Goal: Task Accomplishment & Management: Manage account settings

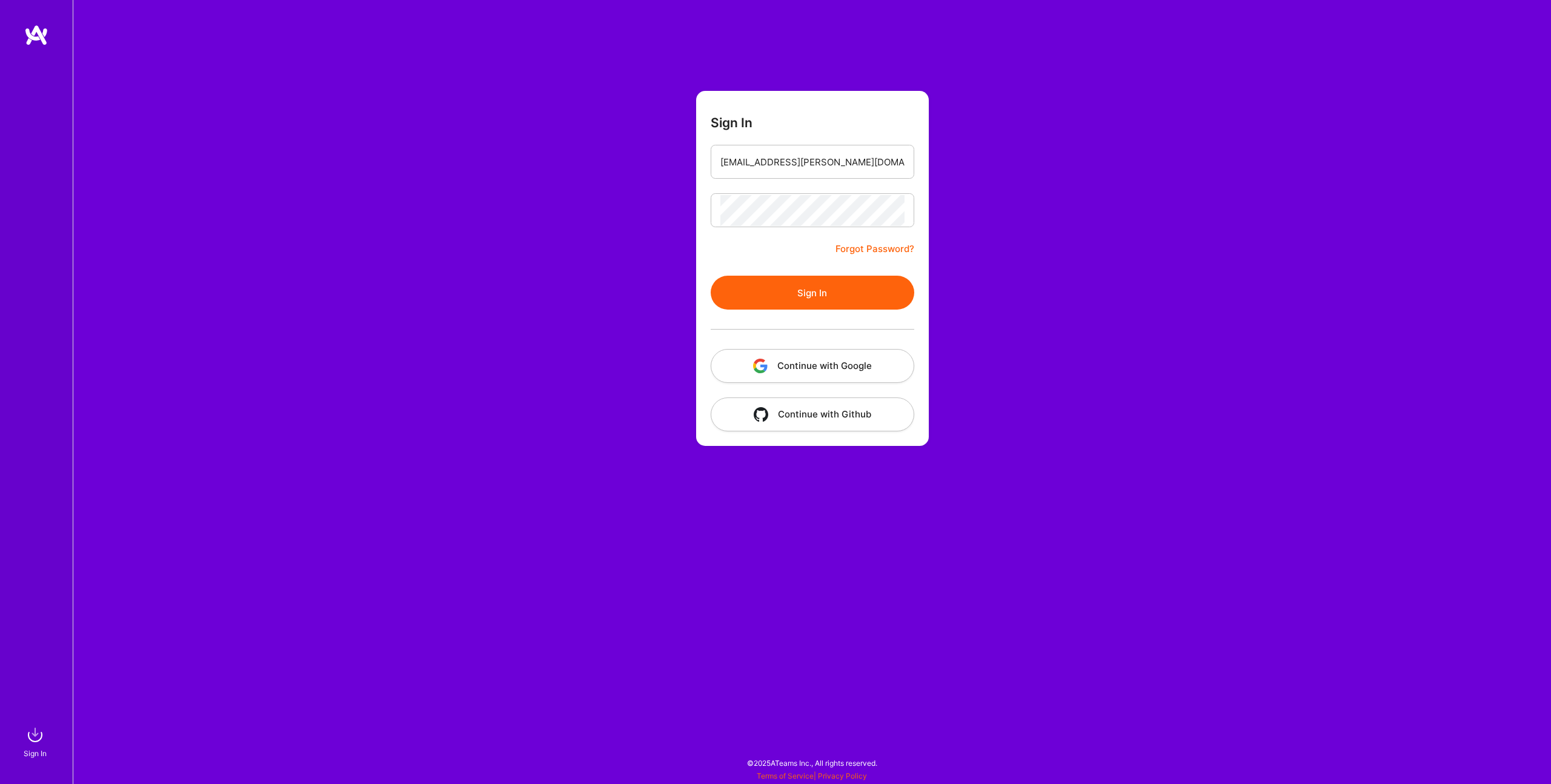
click at [661, 205] on div "Sign In [EMAIL_ADDRESS][PERSON_NAME][DOMAIN_NAME] Forgot Password? Sign In Cont…" at bounding box center [812, 392] width 1478 height 784
click at [768, 293] on button "Sign In" at bounding box center [812, 292] width 203 height 34
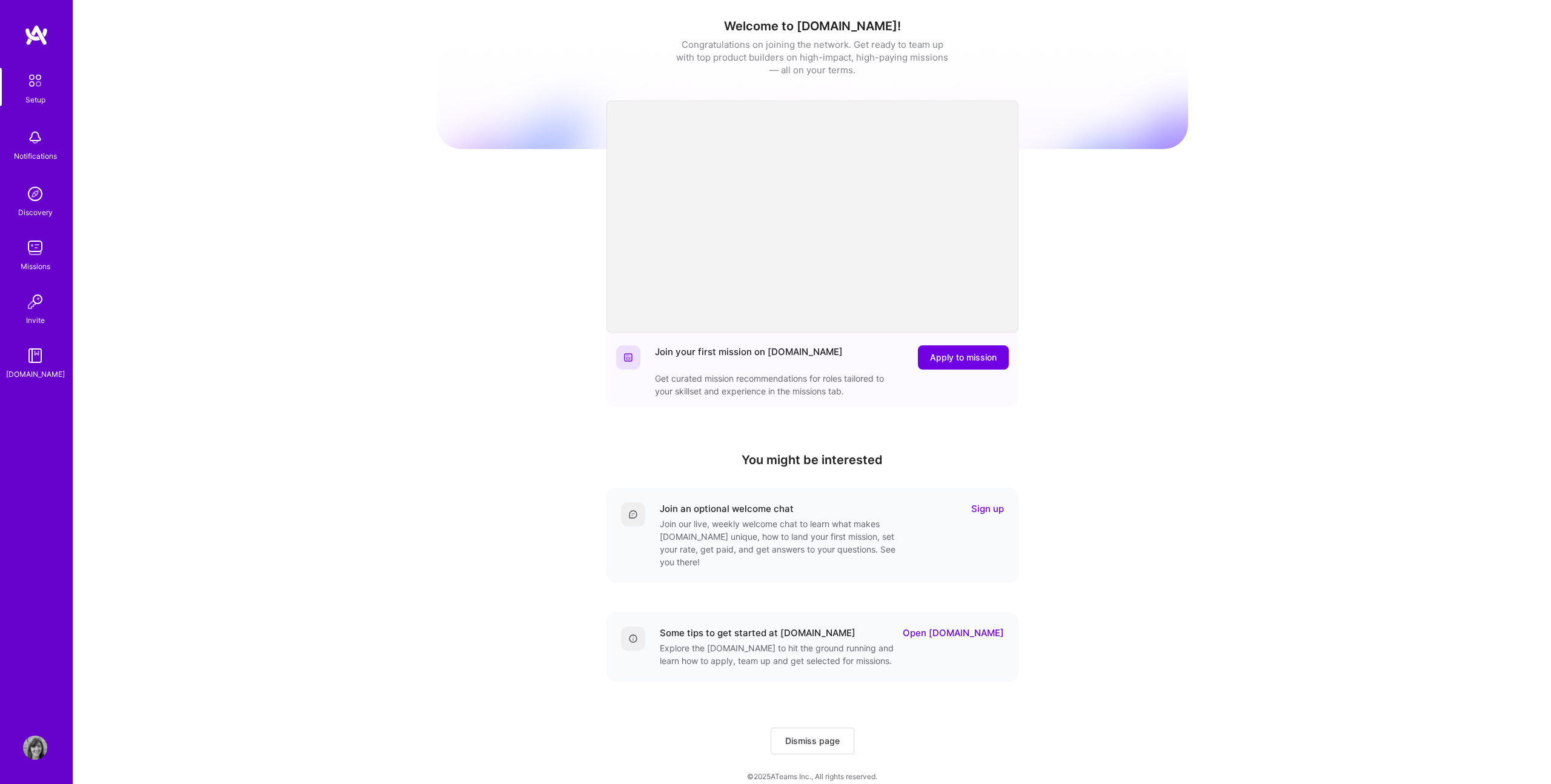
scroll to position [1, 0]
click at [961, 358] on span "Apply to mission" at bounding box center [964, 357] width 67 height 12
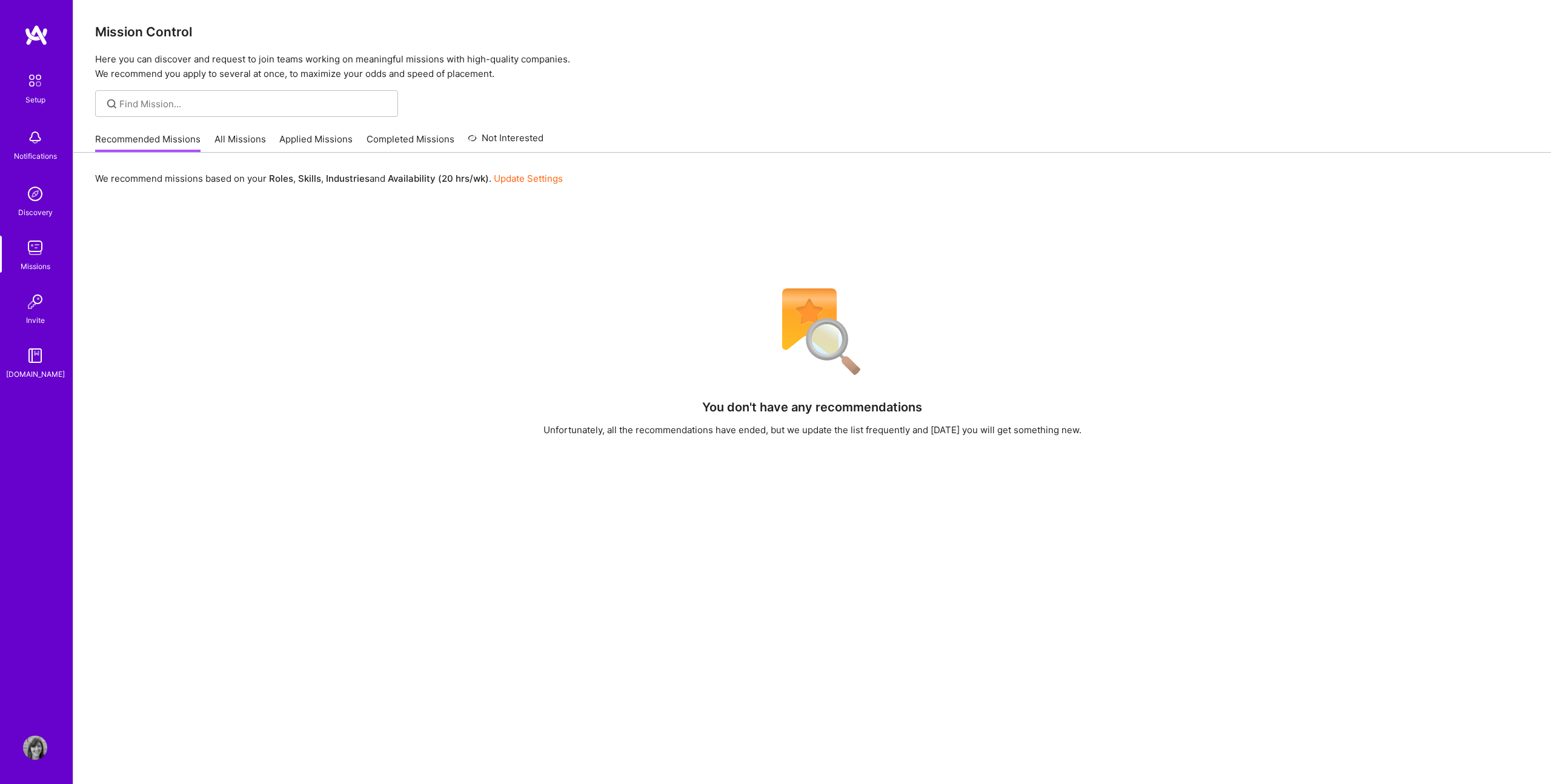
click at [233, 139] on link "All Missions" at bounding box center [240, 142] width 52 height 20
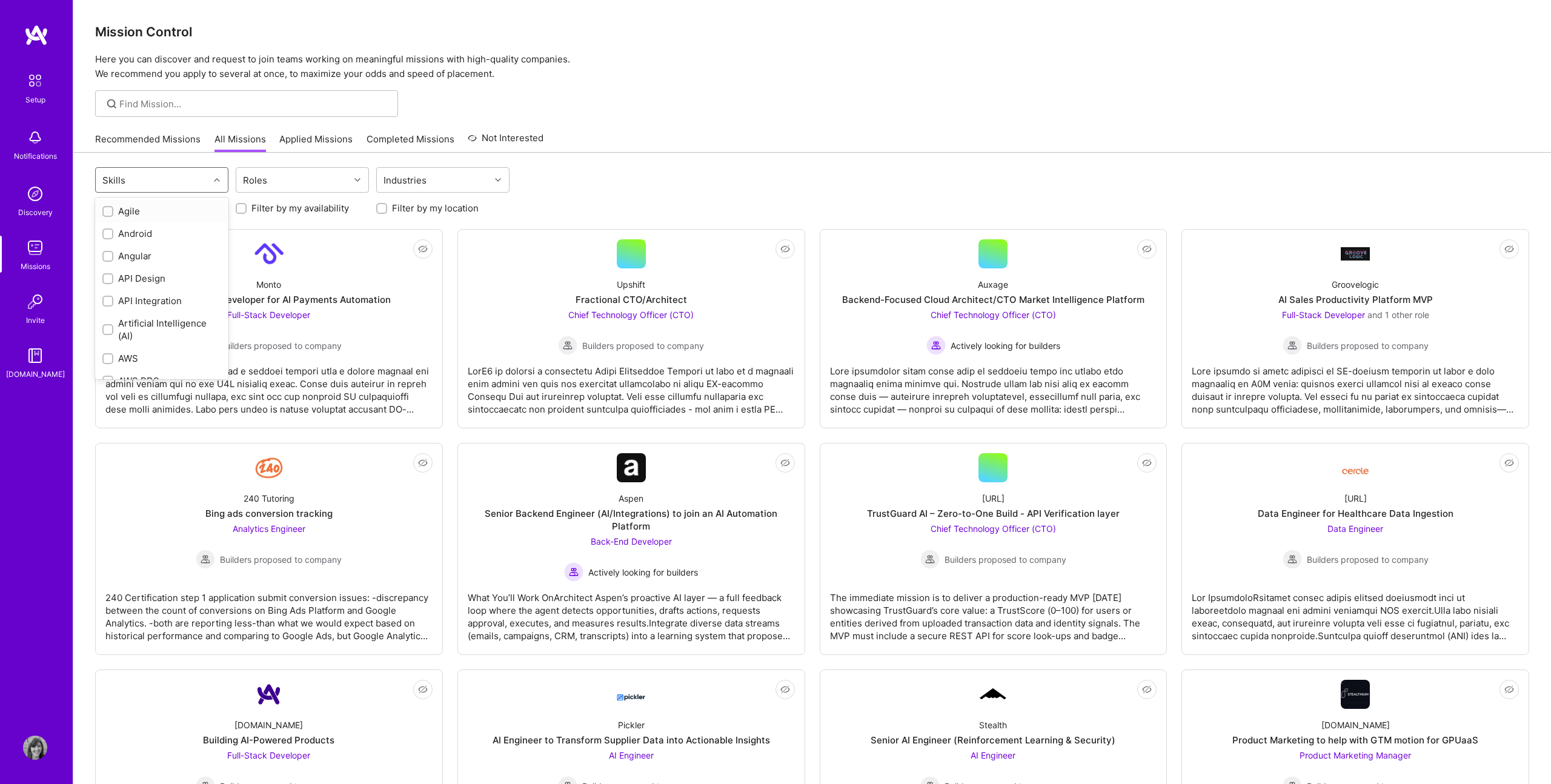
click at [186, 182] on div "Skills" at bounding box center [152, 180] width 114 height 24
click at [158, 235] on div "Product Design" at bounding box center [162, 240] width 119 height 13
checkbox input "true"
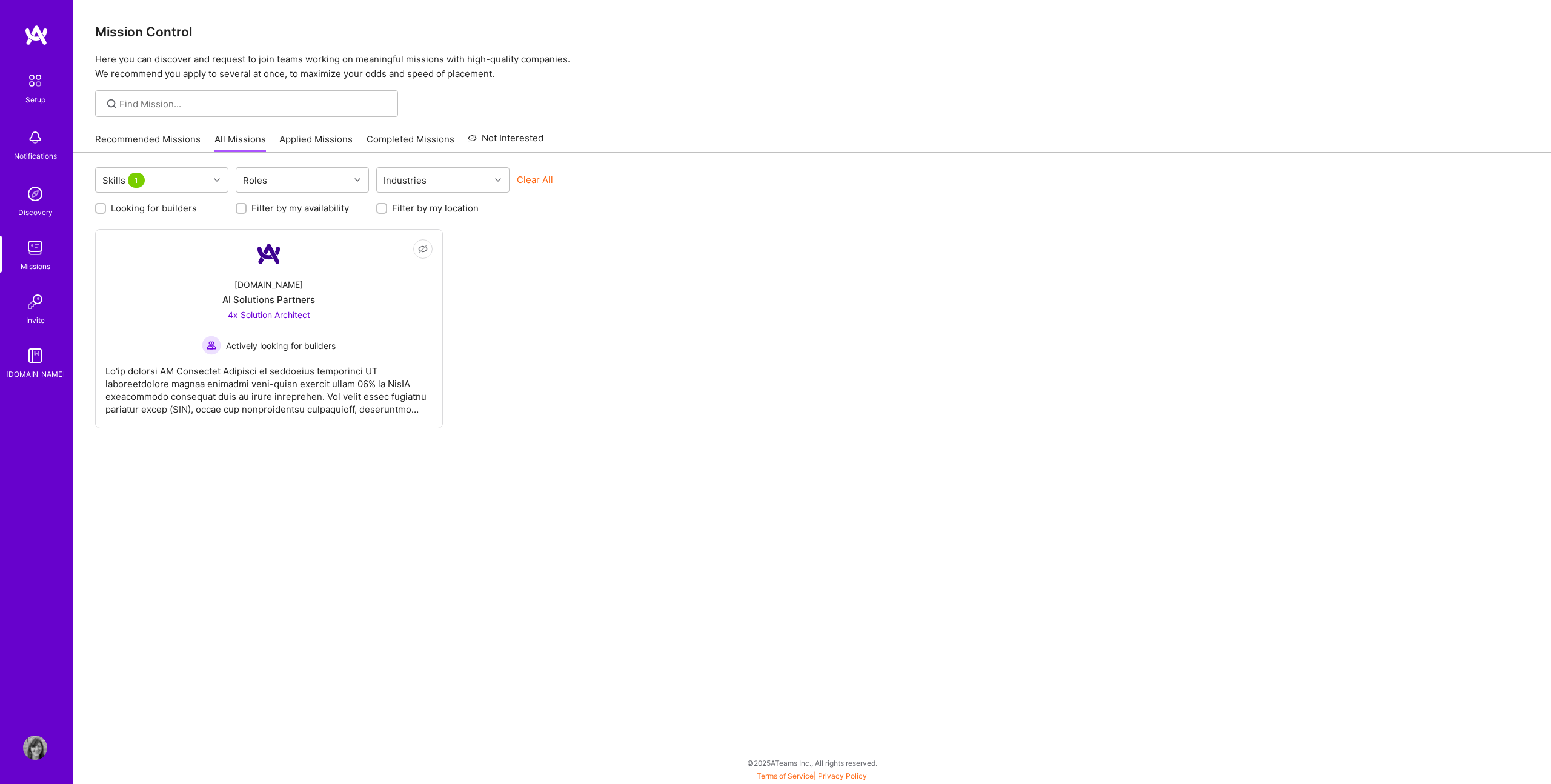
click at [779, 131] on div "Recommended Missions All Missions Applied Missions Completed Missions Not Inter…" at bounding box center [812, 139] width 1434 height 26
click at [36, 753] on img at bounding box center [35, 748] width 24 height 24
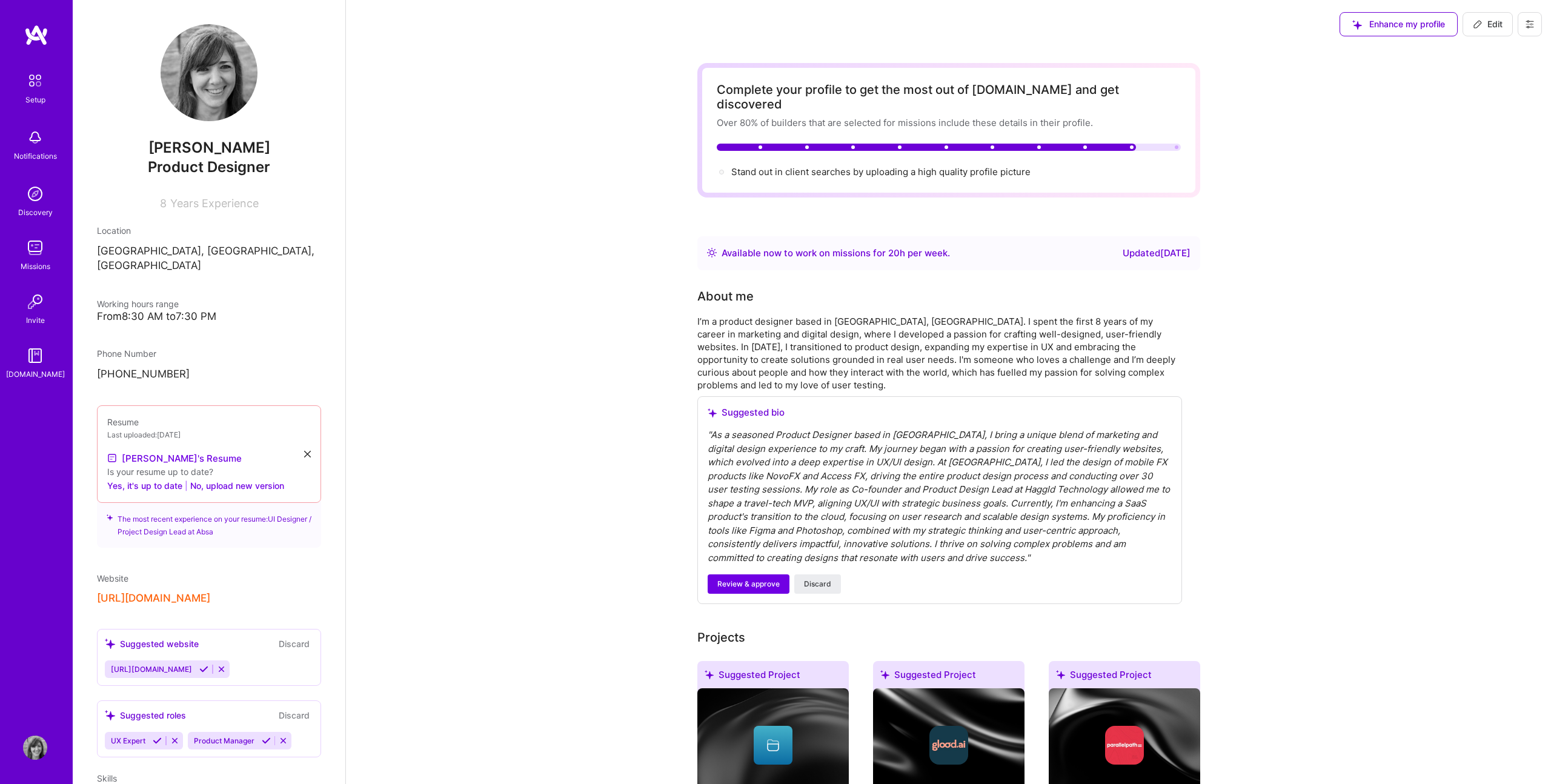
click at [1493, 22] on span "Edit" at bounding box center [1488, 24] width 30 height 12
select select "ZA"
select select "Right Now"
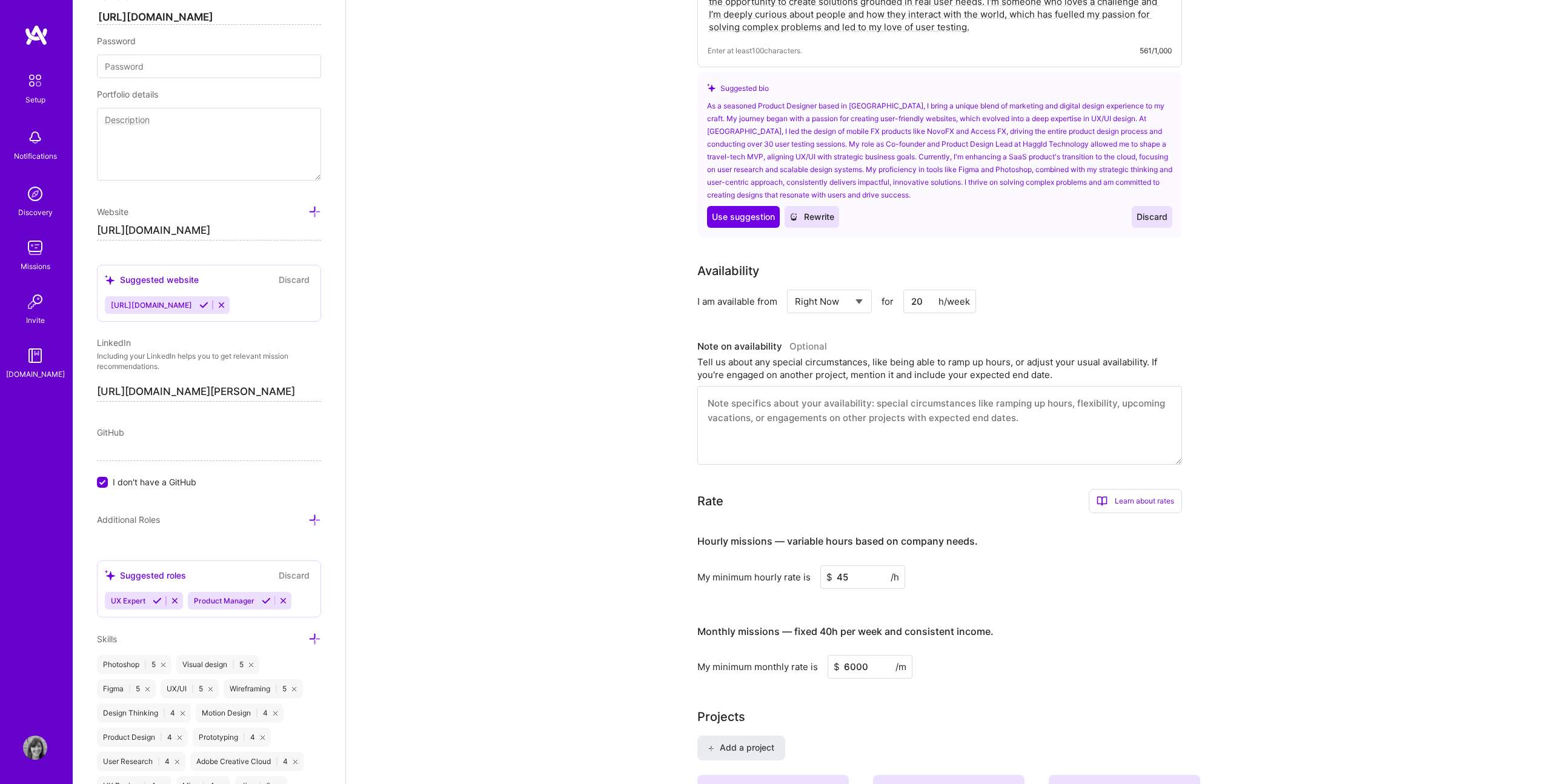
scroll to position [351, 0]
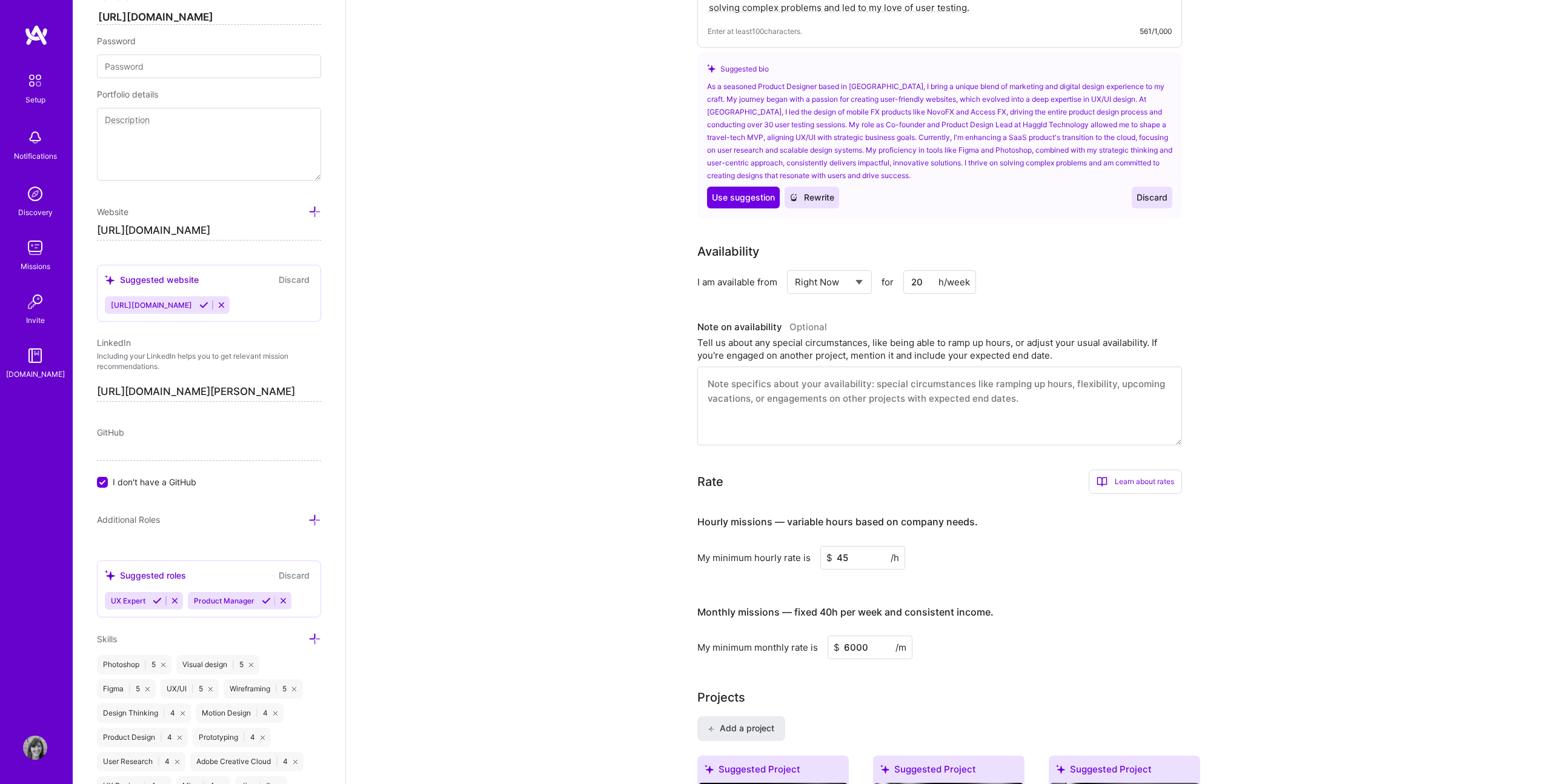
drag, startPoint x: 915, startPoint y: 267, endPoint x: 885, endPoint y: 267, distance: 30.0
click at [893, 270] on div "Select... Right Now Future Date Not Available for 20 h/week" at bounding box center [882, 282] width 190 height 24
type input "30"
click at [898, 384] on textarea at bounding box center [940, 406] width 485 height 79
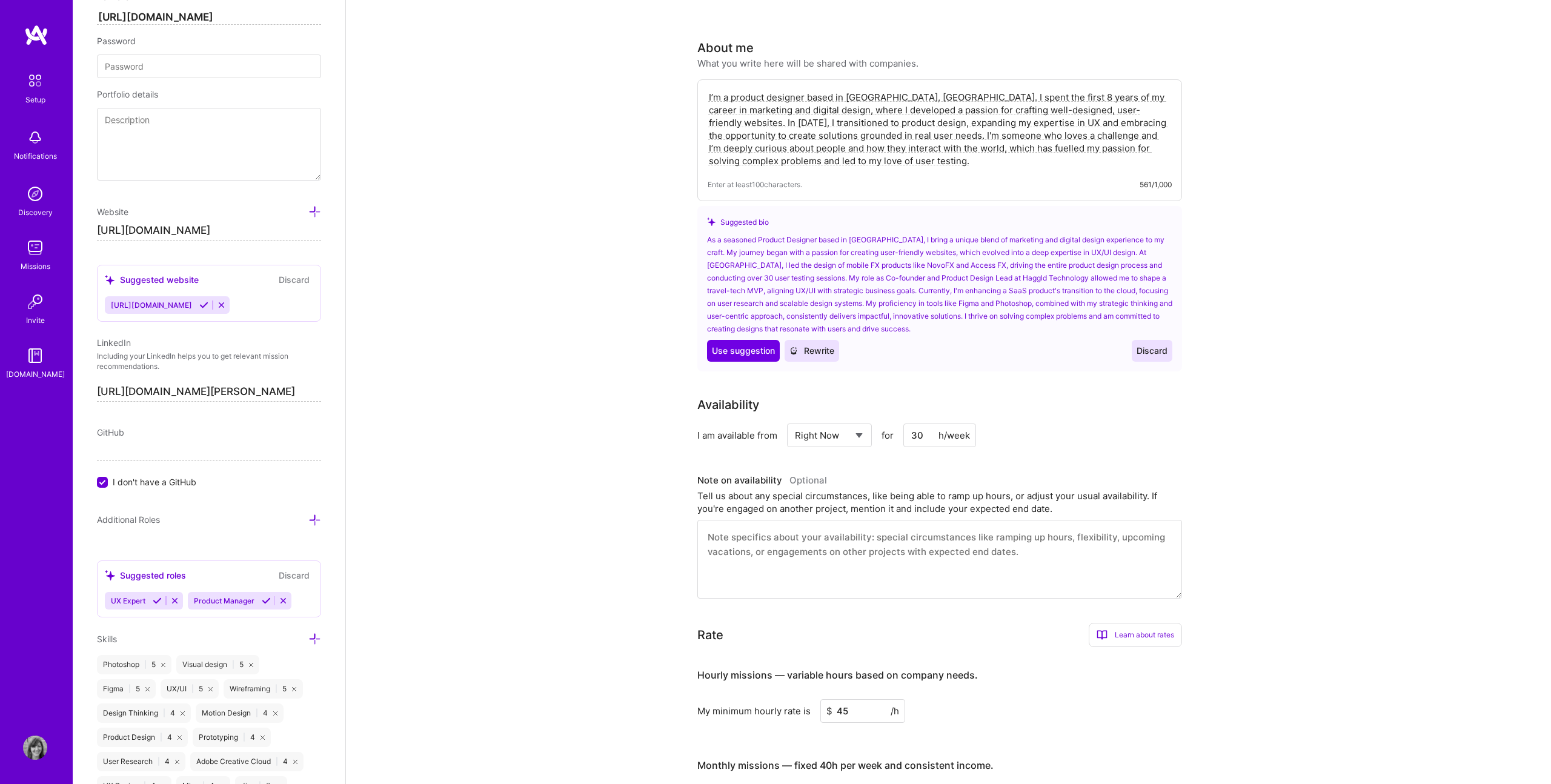
scroll to position [0, 0]
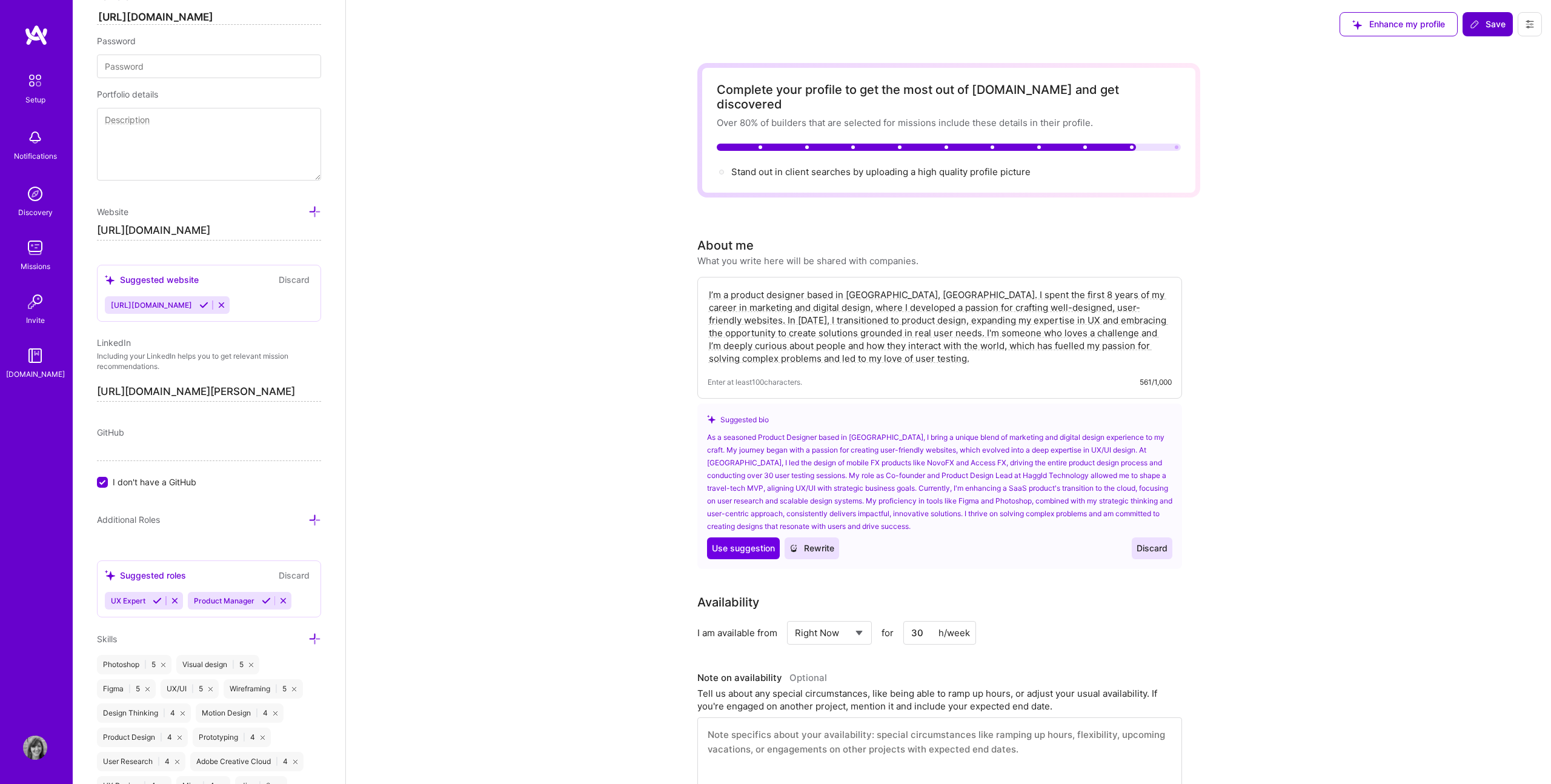
click at [1487, 28] on span "Save" at bounding box center [1488, 24] width 36 height 12
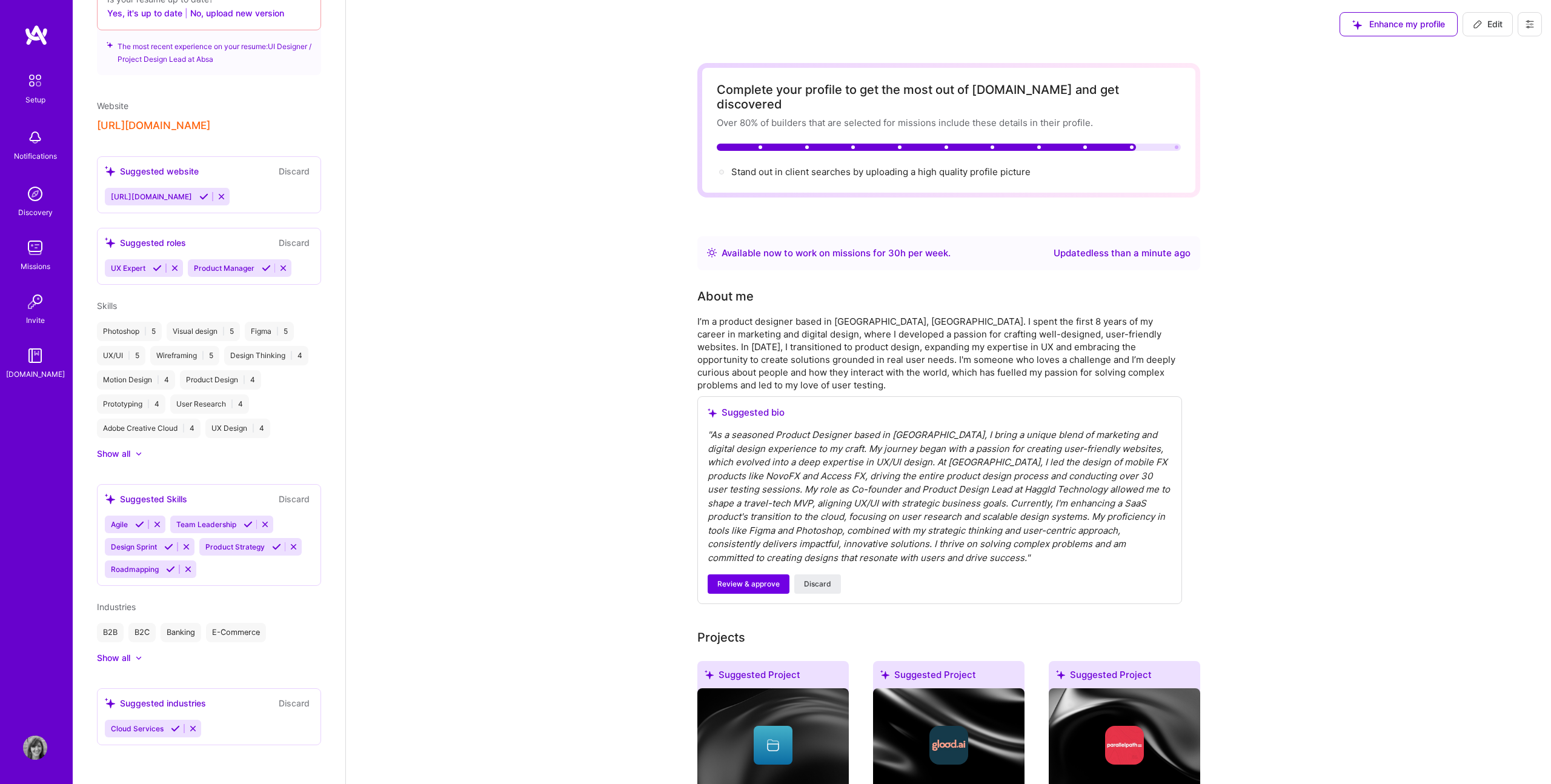
scroll to position [354, 0]
